Goal: Transaction & Acquisition: Purchase product/service

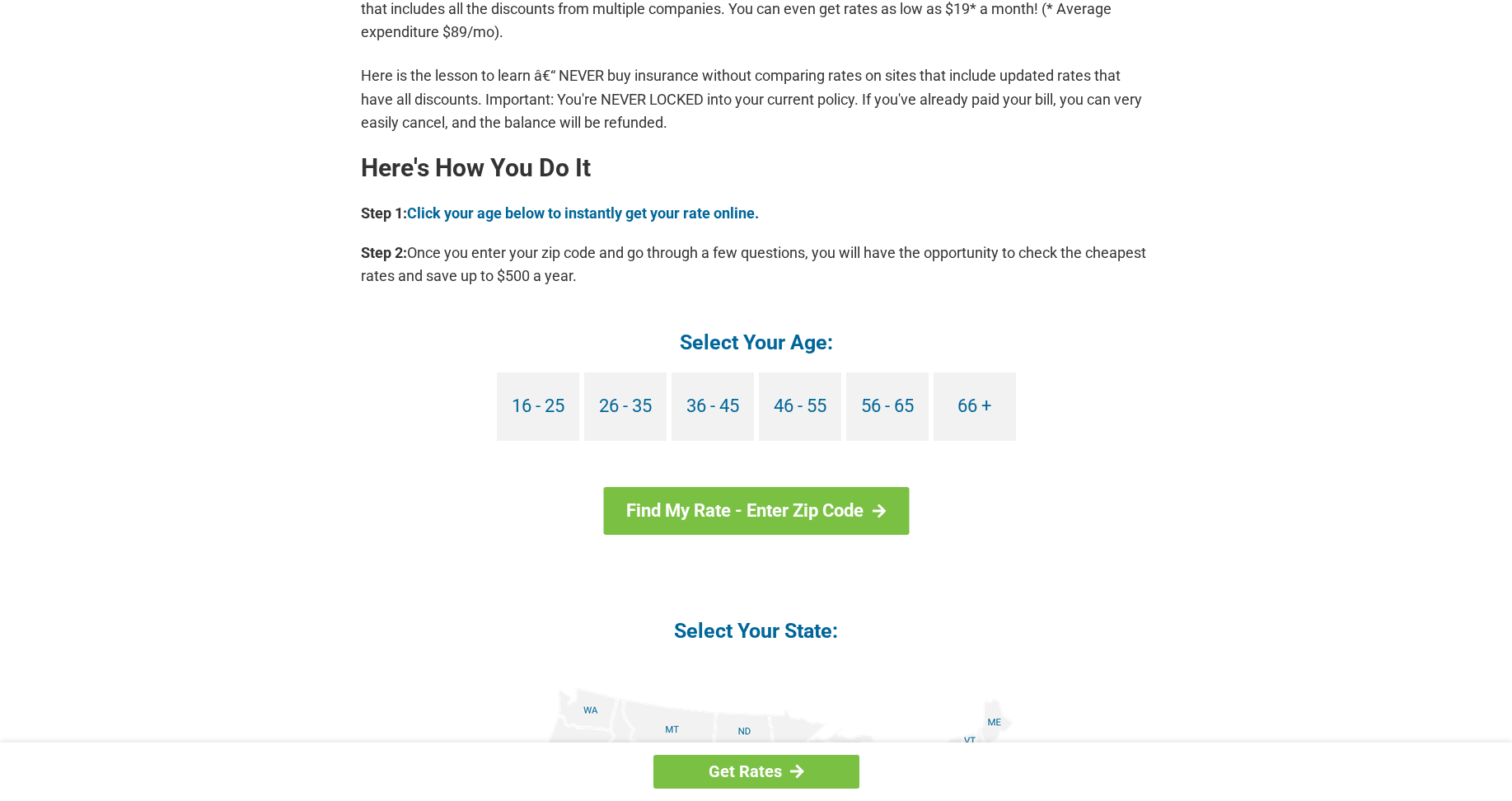
scroll to position [1400, 0]
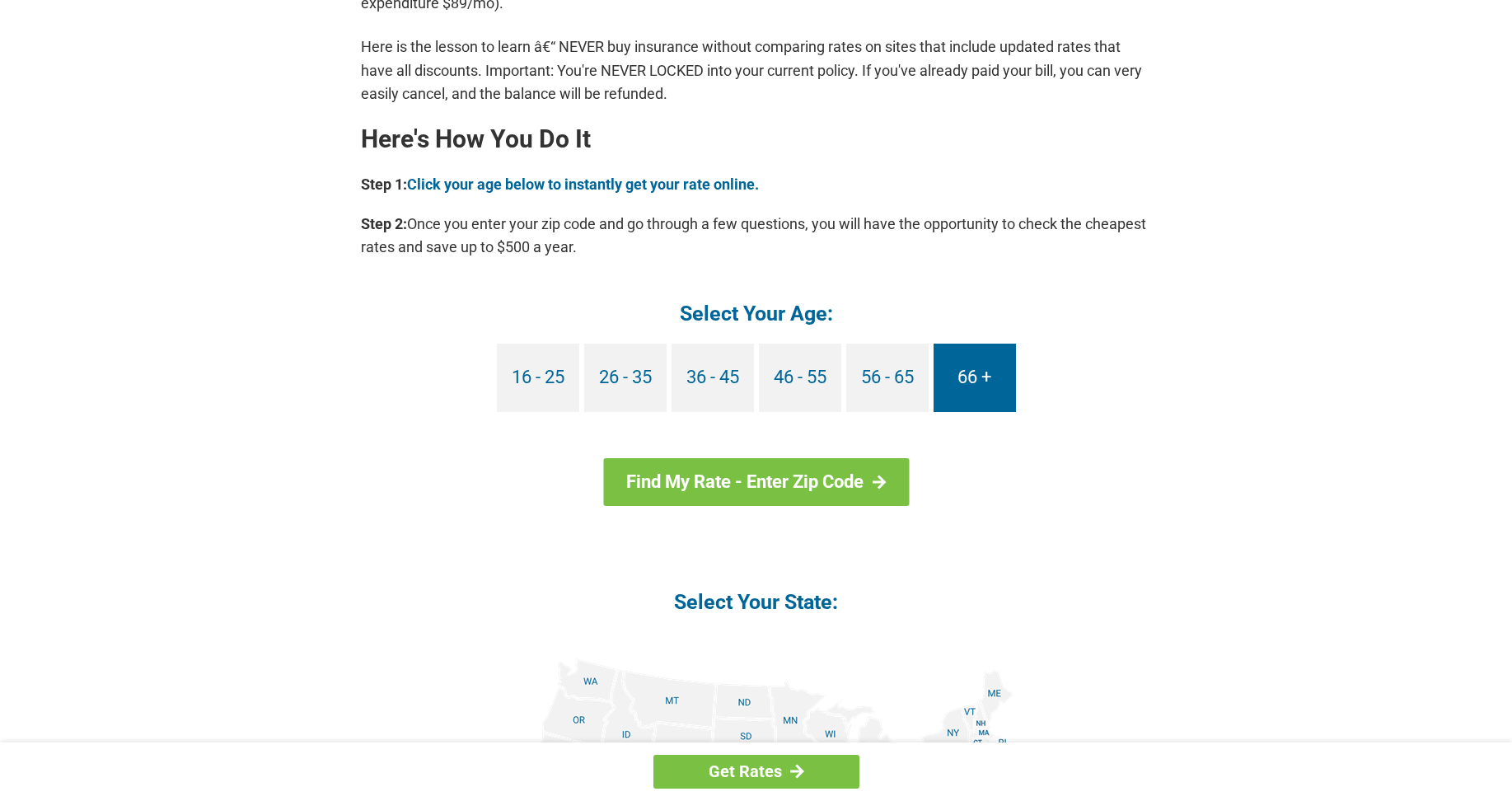
click at [981, 368] on link "66 +" at bounding box center [975, 378] width 82 height 68
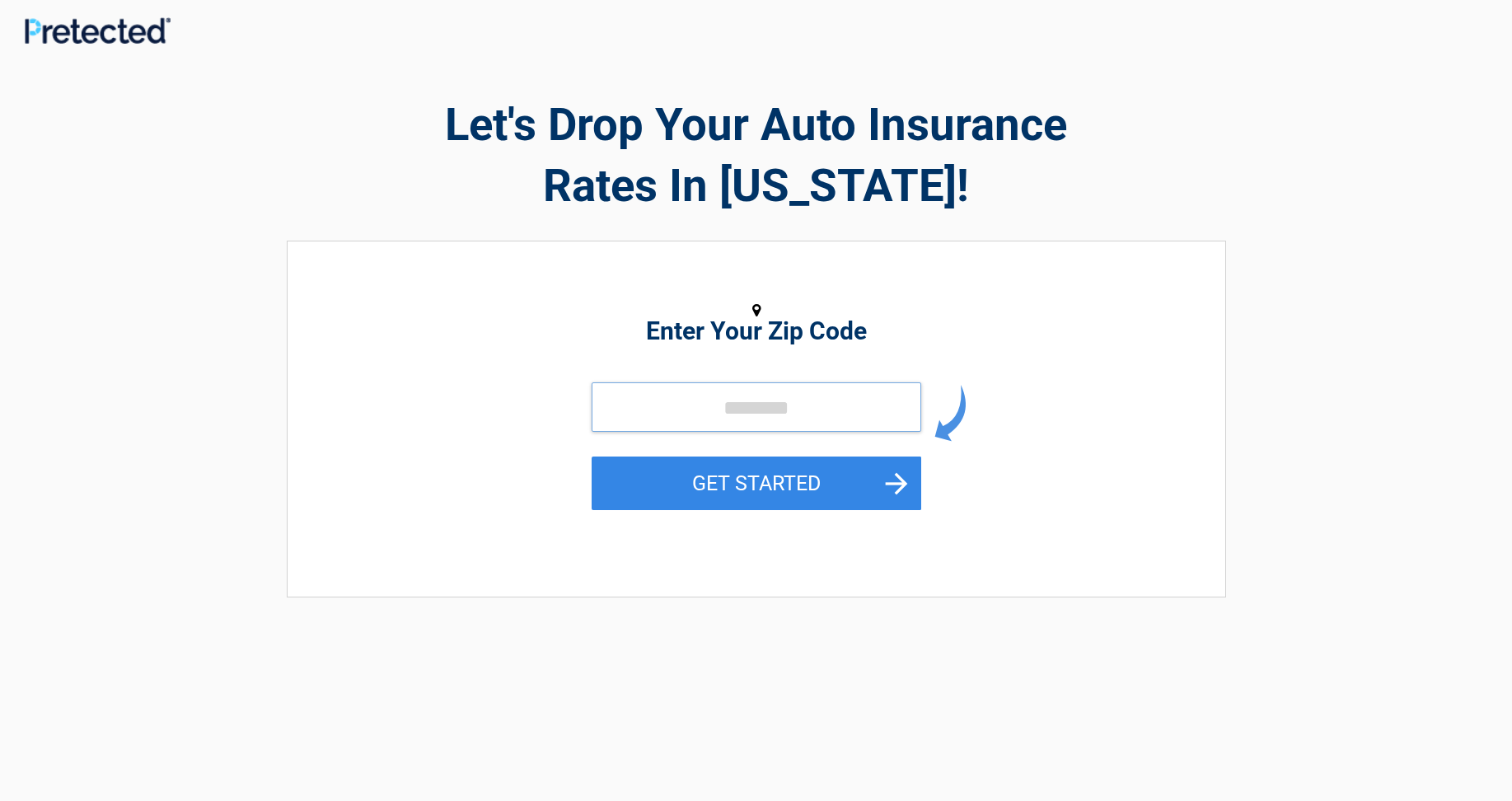
click at [637, 399] on input "tel" at bounding box center [756, 407] width 330 height 49
click at [1118, 497] on div "GET STARTED" at bounding box center [756, 464] width 756 height 165
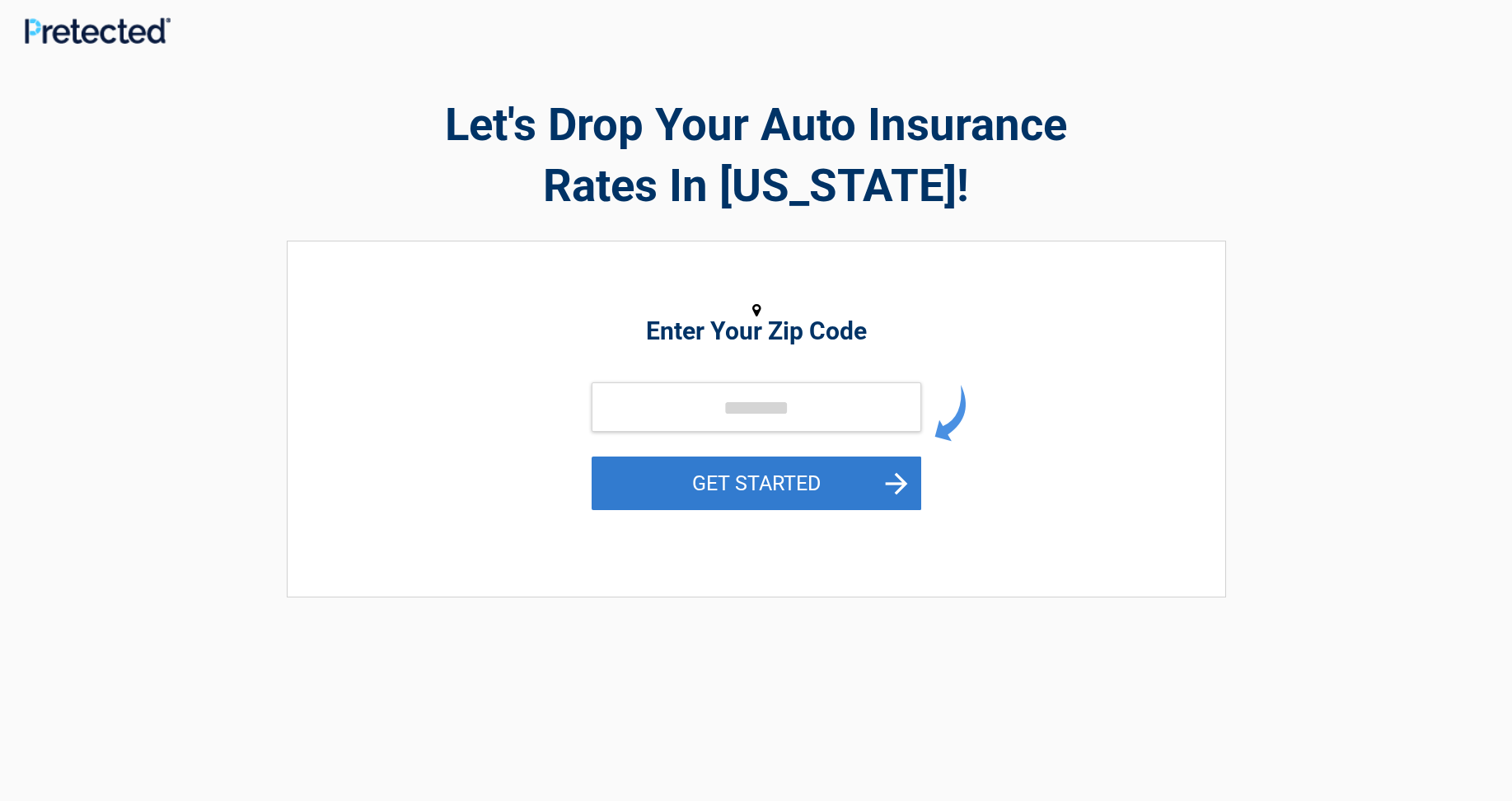
click at [792, 478] on button "GET STARTED" at bounding box center [756, 483] width 330 height 53
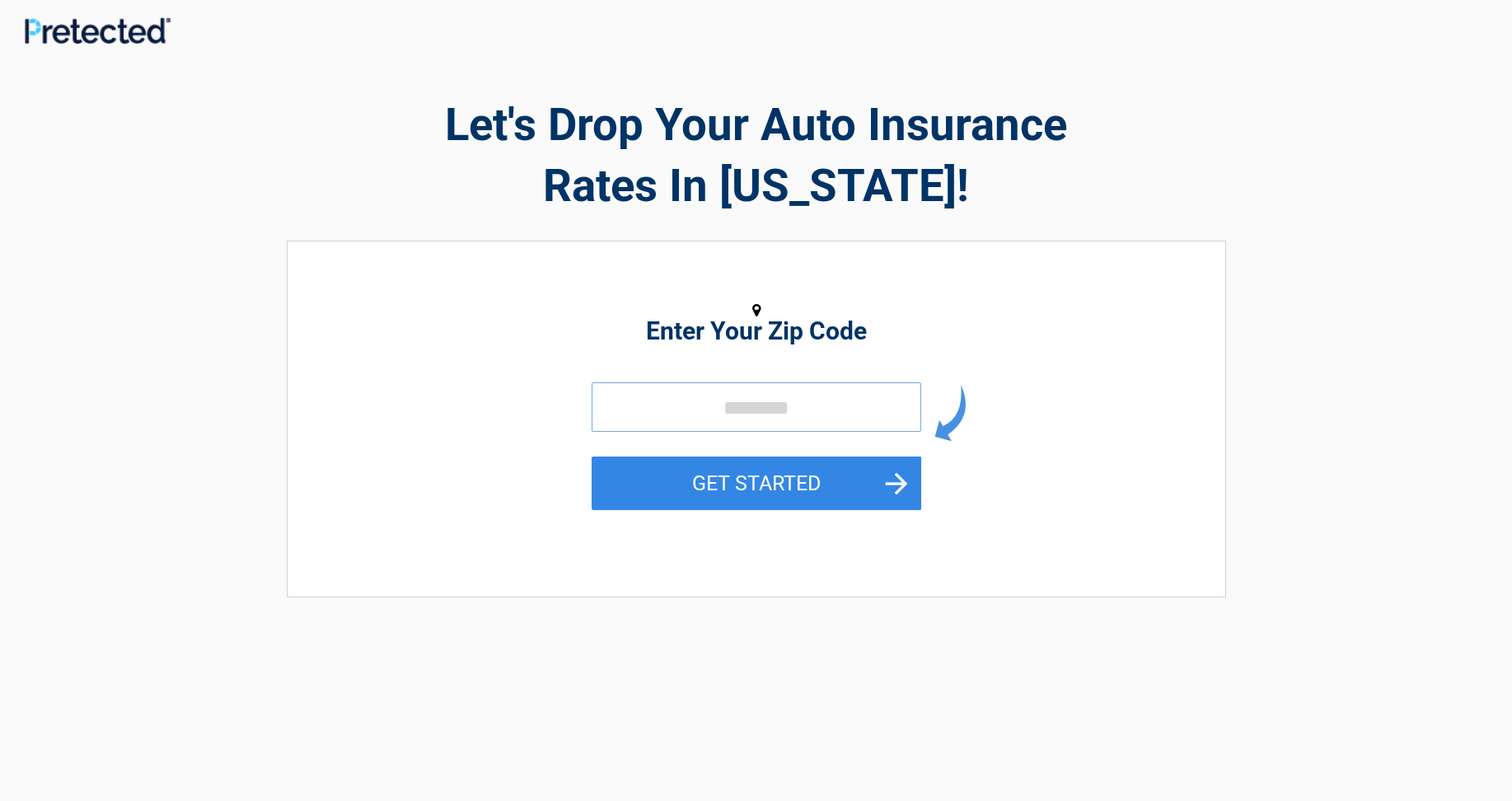
click at [730, 408] on input "tel" at bounding box center [756, 407] width 330 height 49
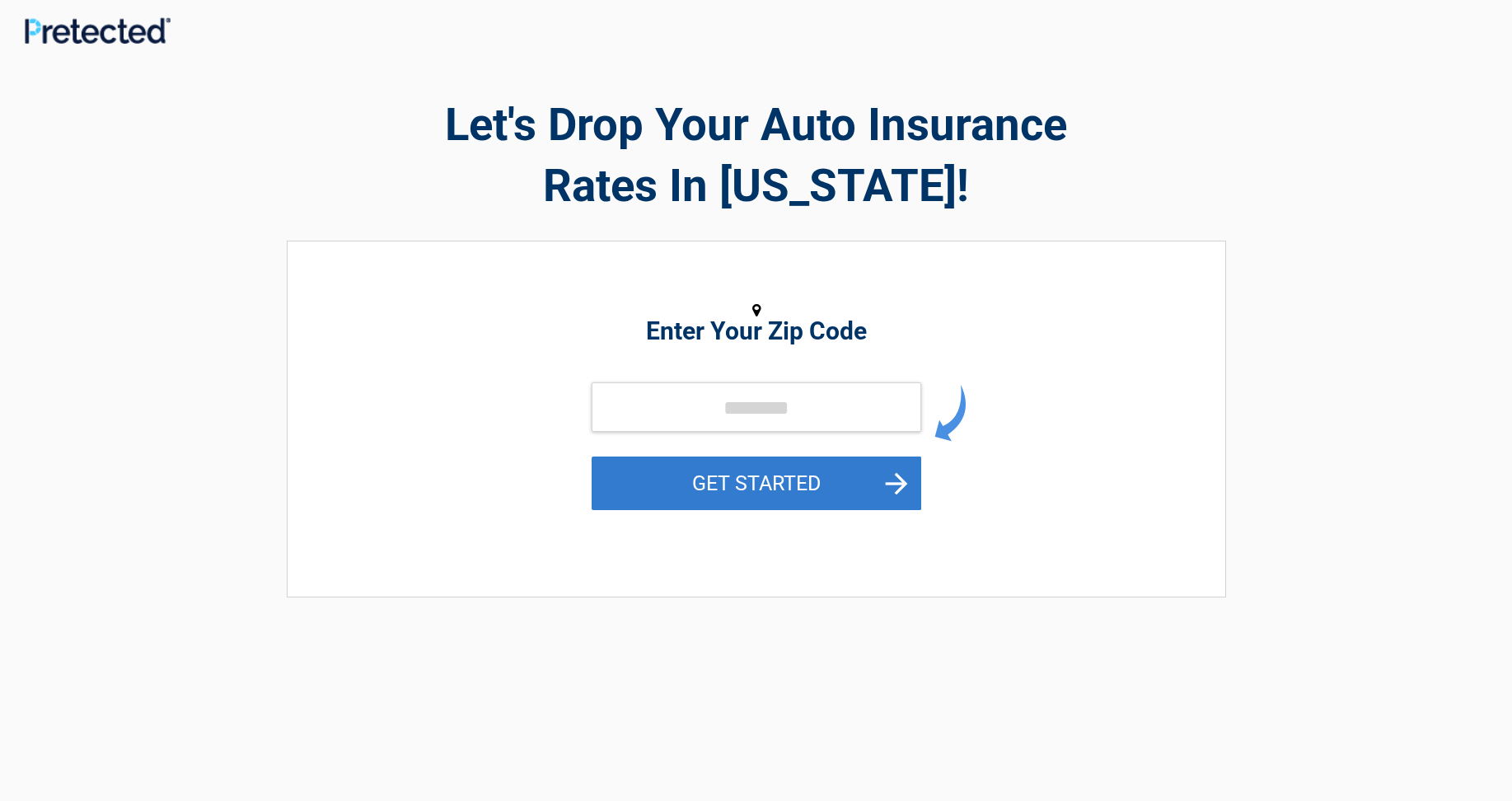
click at [898, 478] on button "GET STARTED" at bounding box center [756, 483] width 330 height 53
